Goal: Transaction & Acquisition: Subscribe to service/newsletter

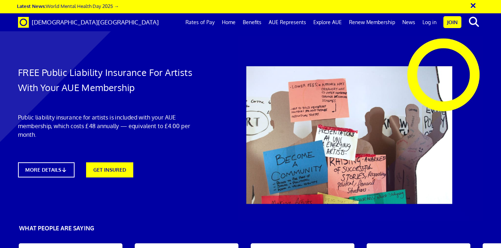
scroll to position [0, 3]
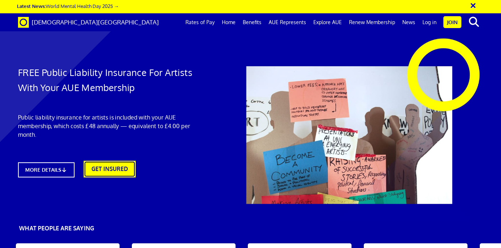
click at [115, 170] on link "GET INSURED" at bounding box center [110, 169] width 52 height 17
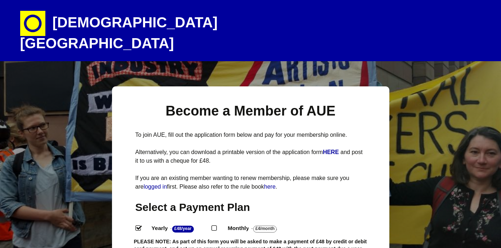
select select
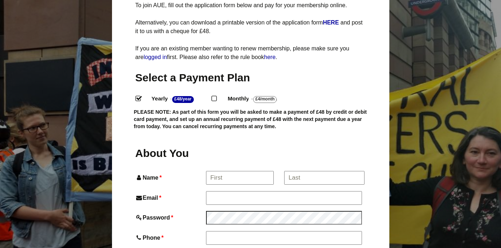
scroll to position [144, 0]
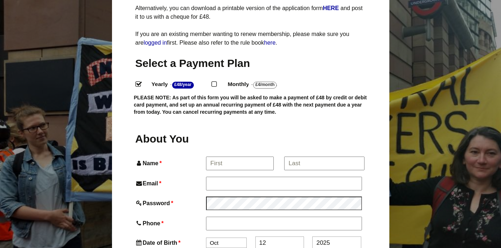
click at [216, 81] on input "Monthly - £4/Month ." at bounding box center [214, 83] width 5 height 5
radio input "true"
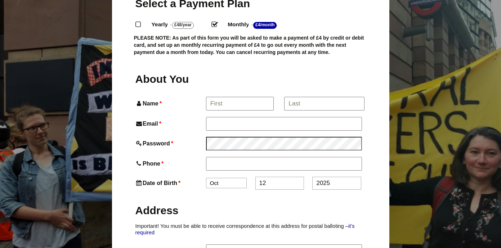
scroll to position [208, 0]
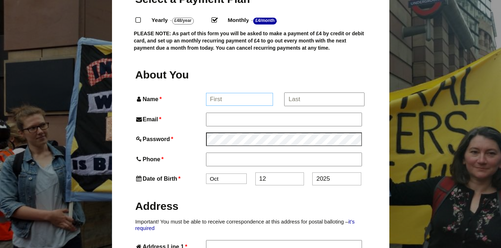
click at [226, 93] on input "Name *" at bounding box center [239, 99] width 67 height 13
type input "Lucille"
type input "Lucille Brownrigg"
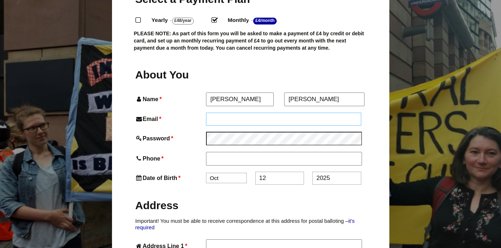
type input "Lucillebrownrigg@outlook.com"
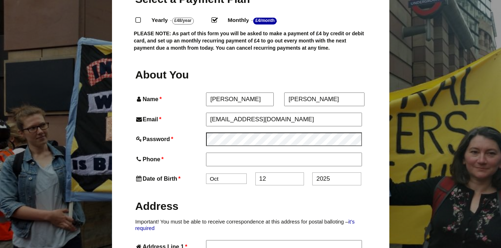
type input "07359747624"
type input "21 Dixon Road, Flat 3/2"
type input "GLASGOW"
type input "g42 8AS"
click at [260, 199] on h2 "Address" at bounding box center [251, 206] width 231 height 14
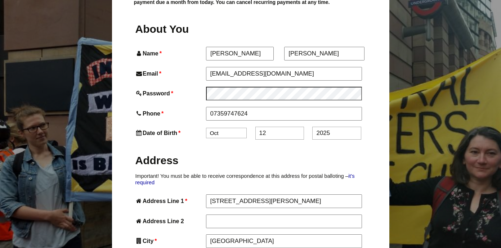
scroll to position [255, 0]
click at [233, 127] on select "Jan Feb Mar Apr May Jun Jul Aug Sep Oct Nov Dec" at bounding box center [226, 132] width 41 height 10
click at [206, 127] on select "Jan Feb Mar Apr May Jun Jul Aug Sep Oct Nov Dec" at bounding box center [226, 132] width 41 height 10
click at [222, 127] on select "Jan Feb Mar Apr May Jun Jul Aug Sep Oct Nov Dec" at bounding box center [226, 132] width 41 height 10
select select "5"
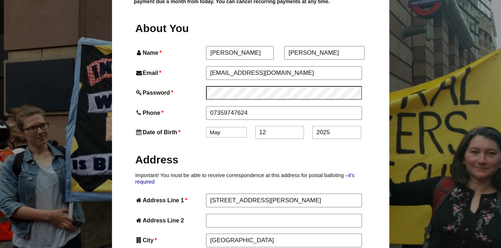
click at [206, 127] on select "Jan Feb Mar Apr May Jun Jul Aug Sep Oct Nov Dec" at bounding box center [226, 132] width 41 height 10
click at [281, 126] on input "12" at bounding box center [280, 132] width 49 height 13
type input "16"
click at [332, 126] on input "2025" at bounding box center [337, 132] width 49 height 13
type input "2"
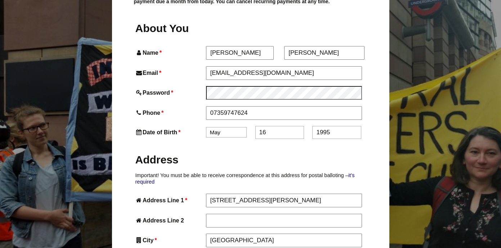
type input "1995"
click at [269, 157] on label "Address" at bounding box center [251, 159] width 231 height 27
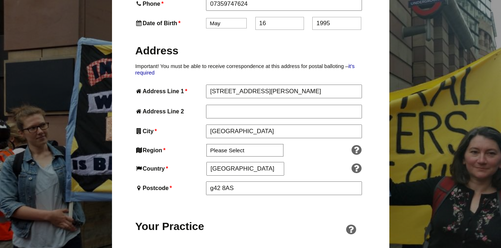
scroll to position [369, 0]
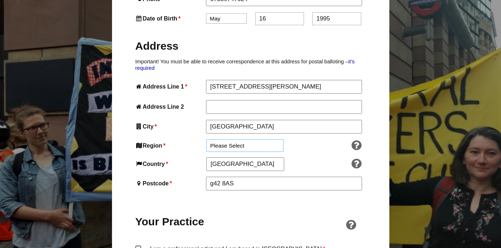
click at [255, 139] on select "Please Select South East England London North West England East of England West…" at bounding box center [245, 145] width 77 height 13
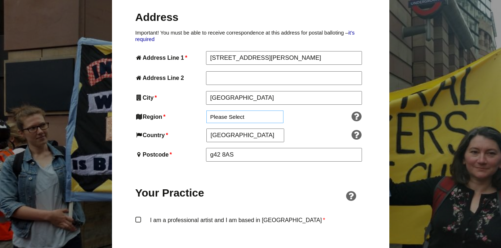
scroll to position [385, 0]
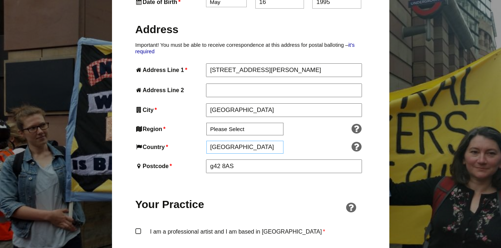
click at [254, 141] on input "England" at bounding box center [245, 147] width 77 height 13
click at [245, 141] on input "England" at bounding box center [245, 147] width 77 height 13
click at [233, 141] on input "England" at bounding box center [245, 147] width 77 height 13
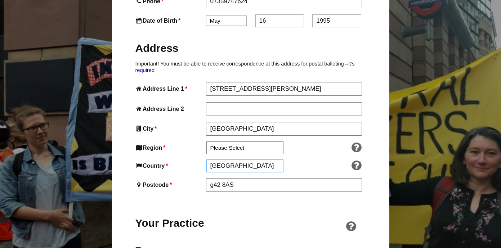
scroll to position [366, 0]
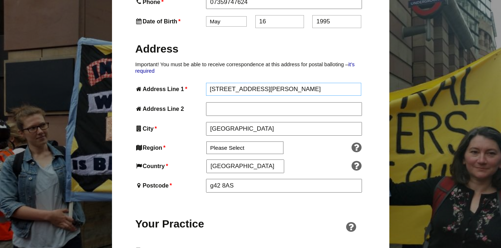
click at [283, 83] on input "21 Dixon Road, Flat 3/2" at bounding box center [284, 89] width 156 height 13
type input "25 Chapel Road"
click at [269, 123] on input "GLASGOW" at bounding box center [284, 129] width 156 height 13
type input "Manchester"
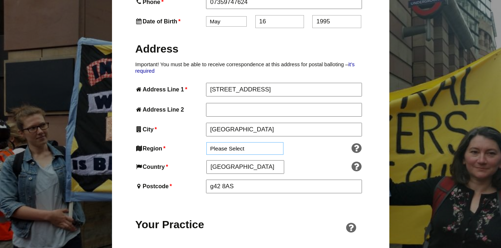
click at [254, 142] on select "Please Select South East England London North West England East of England West…" at bounding box center [245, 148] width 77 height 13
select select "North West"
click at [207, 142] on select "Please Select South East England London North West England East of England West…" at bounding box center [245, 148] width 77 height 13
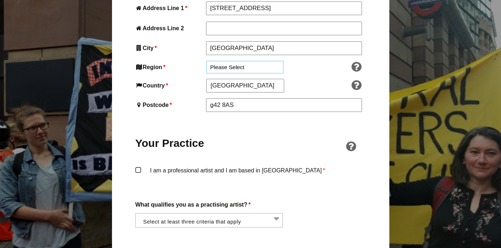
scroll to position [449, 0]
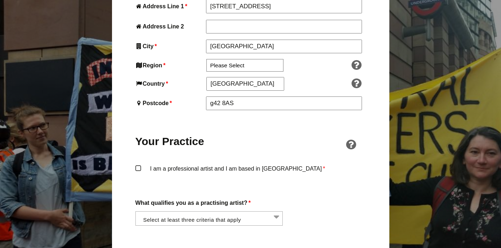
click at [137, 164] on label "I am a professional artist and I am based in England *" at bounding box center [251, 175] width 231 height 22
click at [0, 0] on input "I am a professional artist and I am based in England *" at bounding box center [0, 0] width 0 height 0
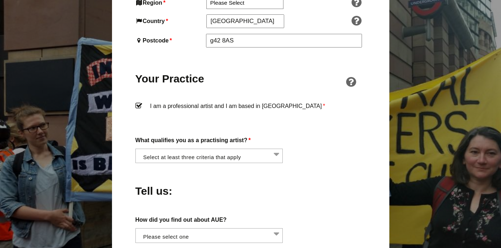
scroll to position [517, 0]
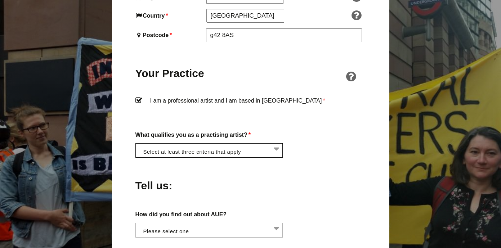
click at [170, 144] on li at bounding box center [212, 150] width 148 height 12
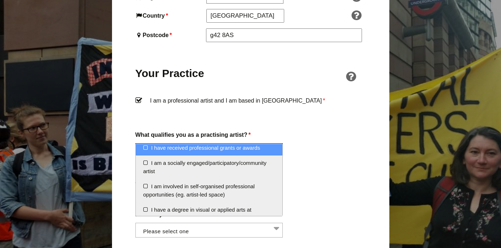
scroll to position [19, 0]
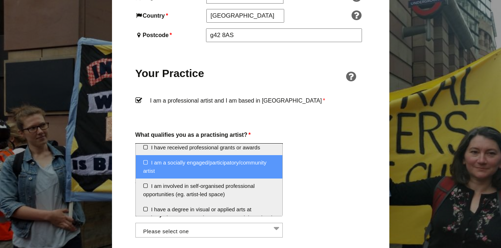
click at [181, 172] on li "I am a socially engaged/participatory/community artist" at bounding box center [209, 166] width 147 height 23
select select "socially_engaged_participatory_community_artist"
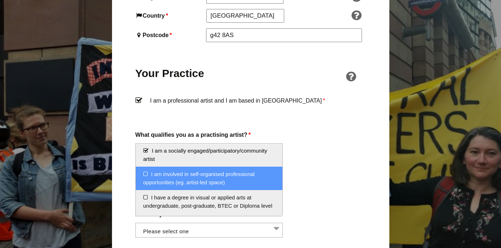
scroll to position [32, 0]
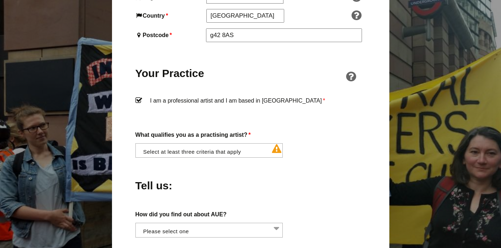
click at [330, 186] on div "Tell us:" at bounding box center [251, 183] width 231 height 39
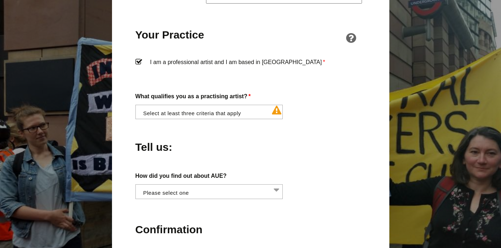
scroll to position [576, 0]
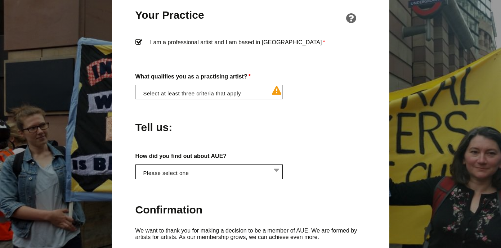
click at [268, 165] on li at bounding box center [212, 171] width 148 height 12
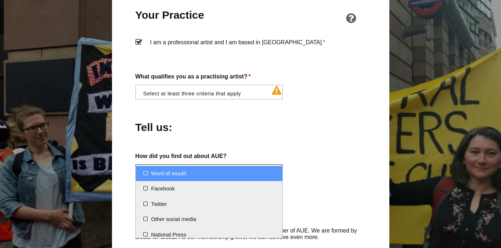
select select "Word of mouth"
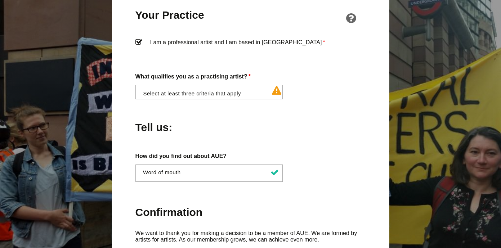
click at [273, 205] on h2 "Confirmation" at bounding box center [251, 212] width 231 height 14
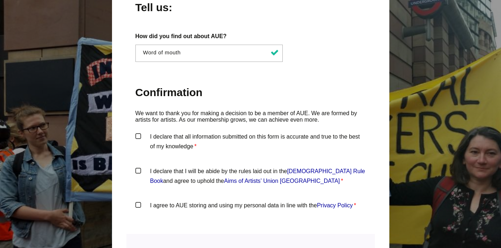
scroll to position [697, 0]
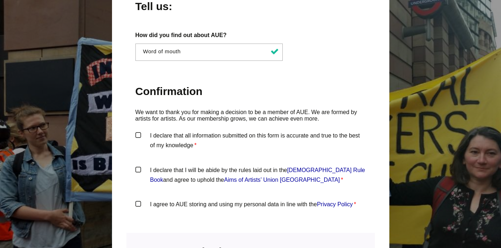
click at [138, 131] on label "I declare that all information submitted on this form is accurate and true to t…" at bounding box center [251, 142] width 231 height 22
click at [0, 0] on input "I declare that all information submitted on this form is accurate and true to t…" at bounding box center [0, 0] width 0 height 0
click at [137, 165] on label "I declare that I will be abide by the rules laid out in the Artists' Union Engl…" at bounding box center [251, 176] width 231 height 22
click at [0, 0] on input "I declare that I will be abide by the rules laid out in the Artists' Union Engl…" at bounding box center [0, 0] width 0 height 0
click at [137, 200] on label "I agree to AUE storing and using my personal data in line with the Privacy Poli…" at bounding box center [251, 211] width 231 height 22
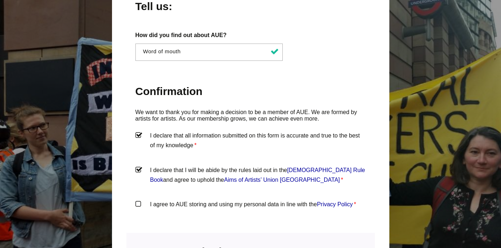
click at [0, 0] on input "I agree to AUE storing and using my personal data in line with the Privacy Poli…" at bounding box center [0, 0] width 0 height 0
click at [158, 203] on label "I agree to AUE storing and using my personal data in line with the Privacy Poli…" at bounding box center [251, 211] width 231 height 22
click at [0, 0] on input "I agree to AUE storing and using my personal data in line with the Privacy Poli…" at bounding box center [0, 0] width 0 height 0
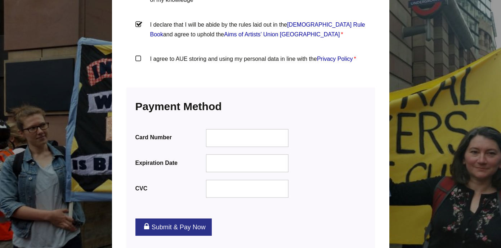
scroll to position [904, 0]
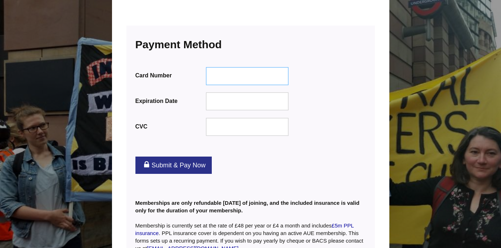
click at [261, 67] on div at bounding box center [247, 76] width 83 height 18
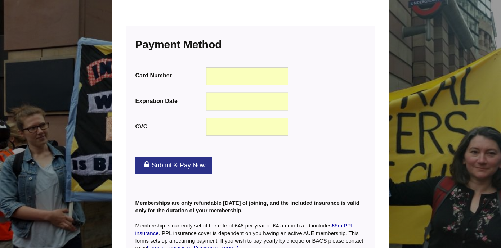
click at [182, 157] on link "Submit & Pay Now" at bounding box center [174, 165] width 76 height 17
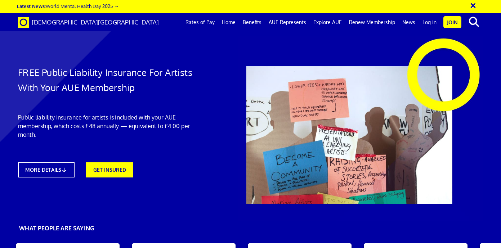
scroll to position [32, 0]
click at [61, 162] on link "MORE DETAILS" at bounding box center [46, 170] width 62 height 17
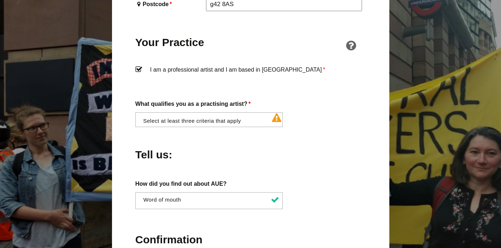
scroll to position [572, 0]
click at [243, 112] on li at bounding box center [212, 118] width 148 height 12
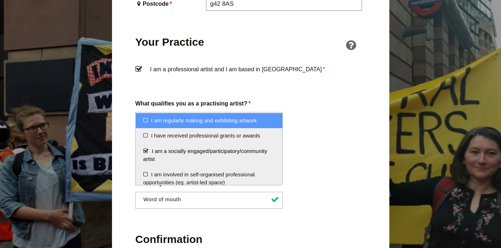
click at [243, 125] on li "I am regularly making and exhibiting artwork" at bounding box center [209, 120] width 147 height 15
select select "regularly_making_and_exhibiting_artwork"
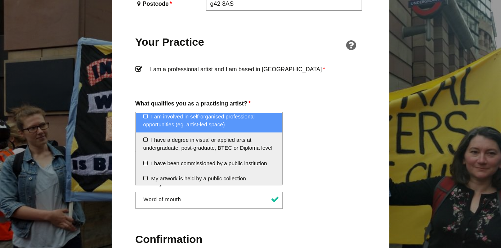
scroll to position [59, 0]
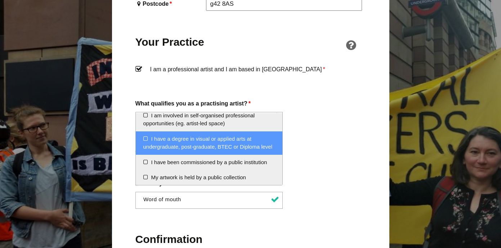
click at [242, 146] on li "I have a degree in visual or applied arts at undergraduate, post-graduate, BTEC…" at bounding box center [209, 143] width 147 height 23
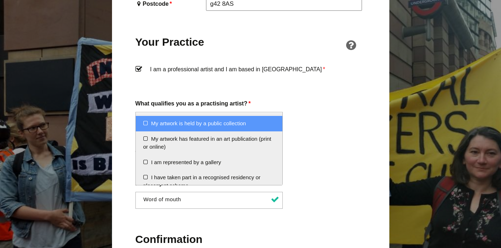
scroll to position [115, 0]
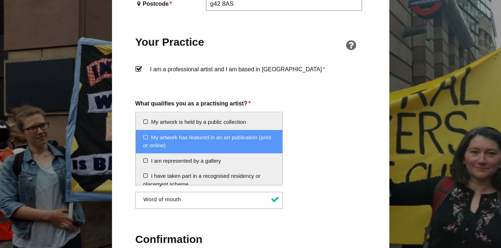
click at [247, 145] on li "My artwork has featured in an art publication (print or online)" at bounding box center [209, 141] width 147 height 23
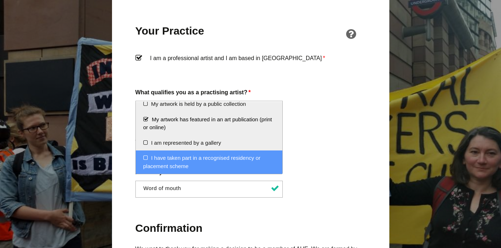
scroll to position [585, 0]
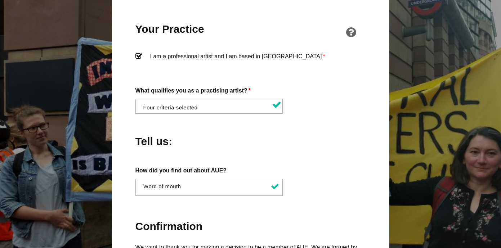
click at [317, 149] on div "About You Name * Lucille First * Lucille Brownrigg Last Email * Lucillebrownrig…" at bounding box center [251, 45] width 231 height 662
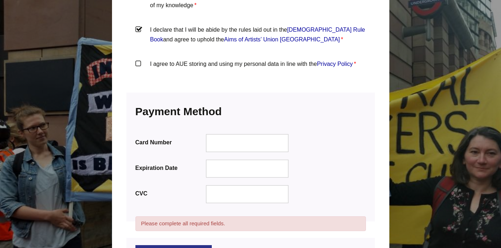
scroll to position [917, 0]
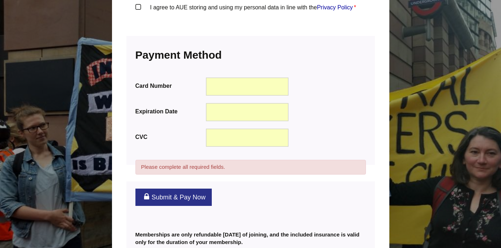
click at [181, 189] on link "Submit & Pay Now" at bounding box center [174, 197] width 76 height 17
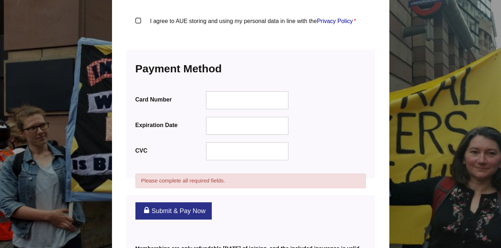
scroll to position [903, 0]
click at [235, 92] on div at bounding box center [247, 100] width 83 height 18
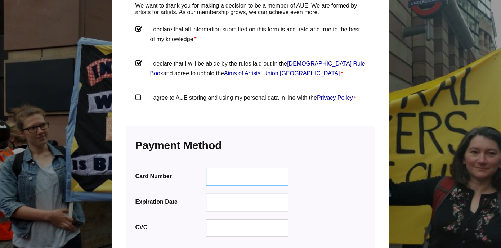
scroll to position [828, 0]
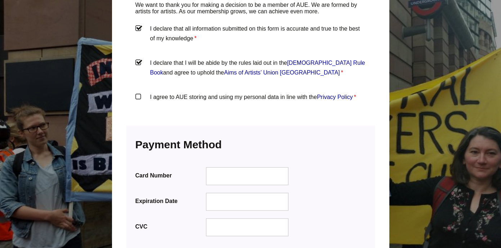
click at [140, 92] on label "I agree to AUE storing and using my personal data in line with the Privacy Poli…" at bounding box center [251, 103] width 231 height 22
click at [0, 0] on input "I agree to AUE storing and using my personal data in line with the Privacy Poli…" at bounding box center [0, 0] width 0 height 0
click at [216, 168] on div at bounding box center [247, 177] width 83 height 18
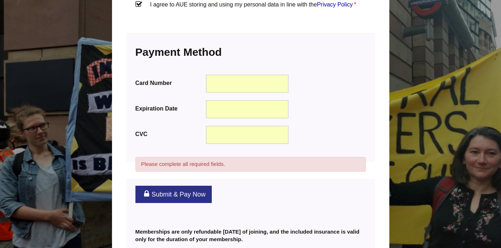
scroll to position [1009, 0]
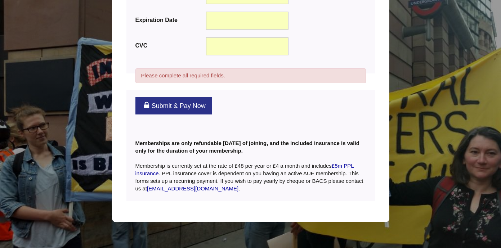
click at [198, 97] on link "Submit & Pay Now" at bounding box center [174, 105] width 76 height 17
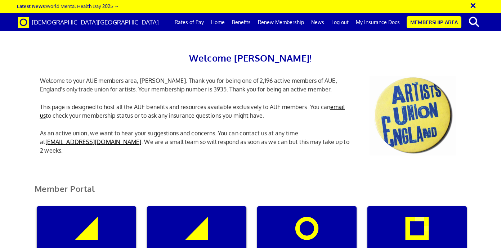
scroll to position [106, 0]
click at [204, 207] on div "My insurance documents" at bounding box center [196, 241] width 99 height 69
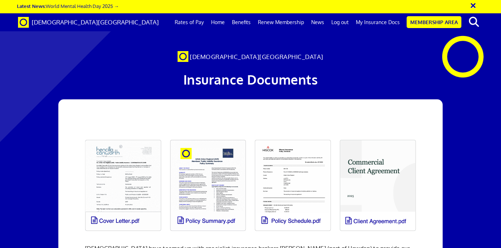
scroll to position [59, 0]
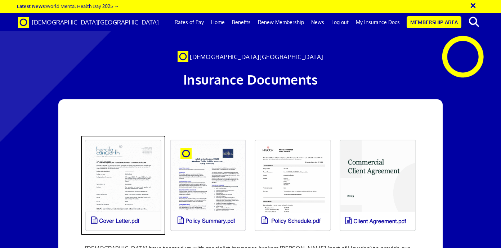
click at [136, 148] on link at bounding box center [123, 186] width 85 height 100
